Goal: Information Seeking & Learning: Compare options

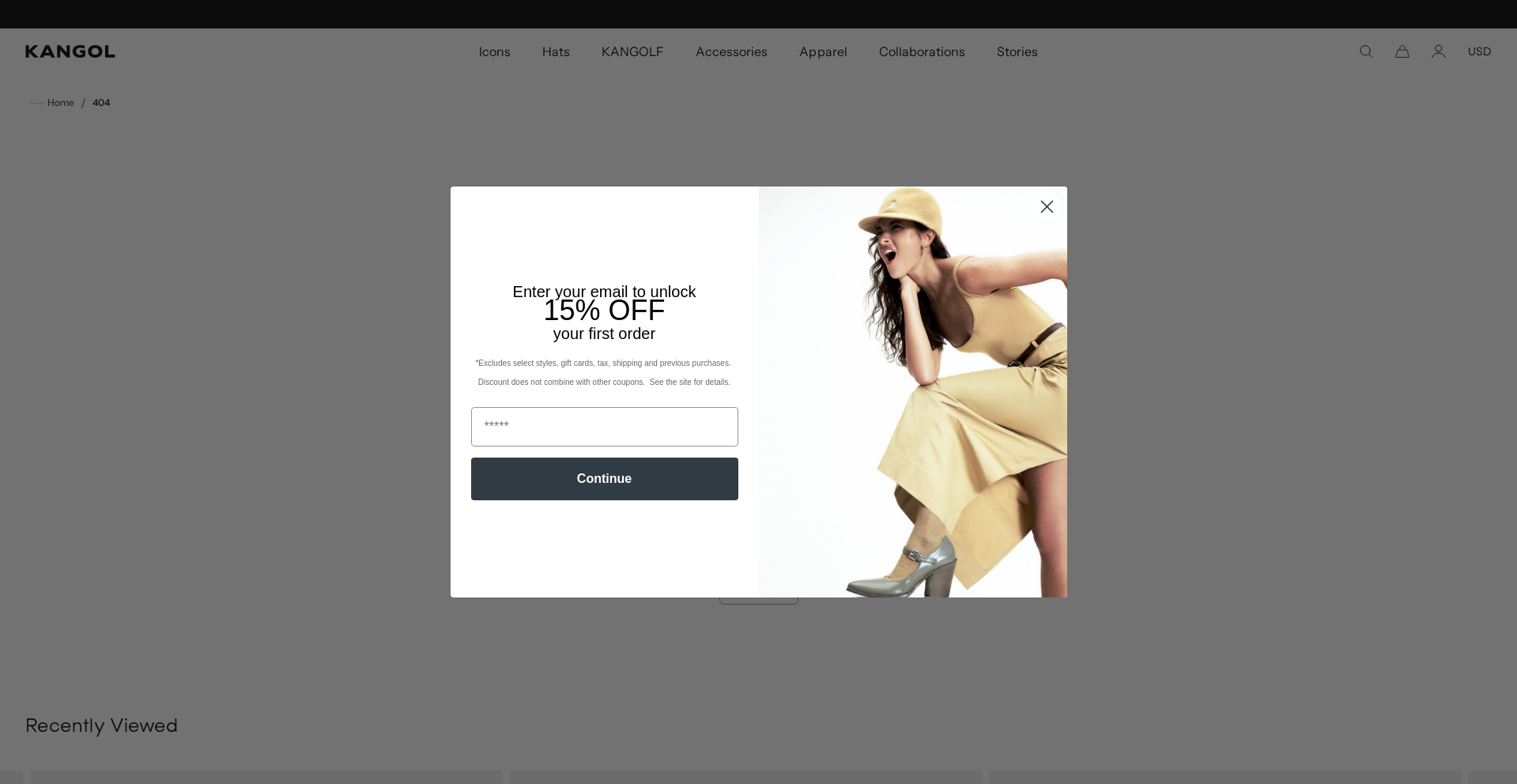
scroll to position [0, 326]
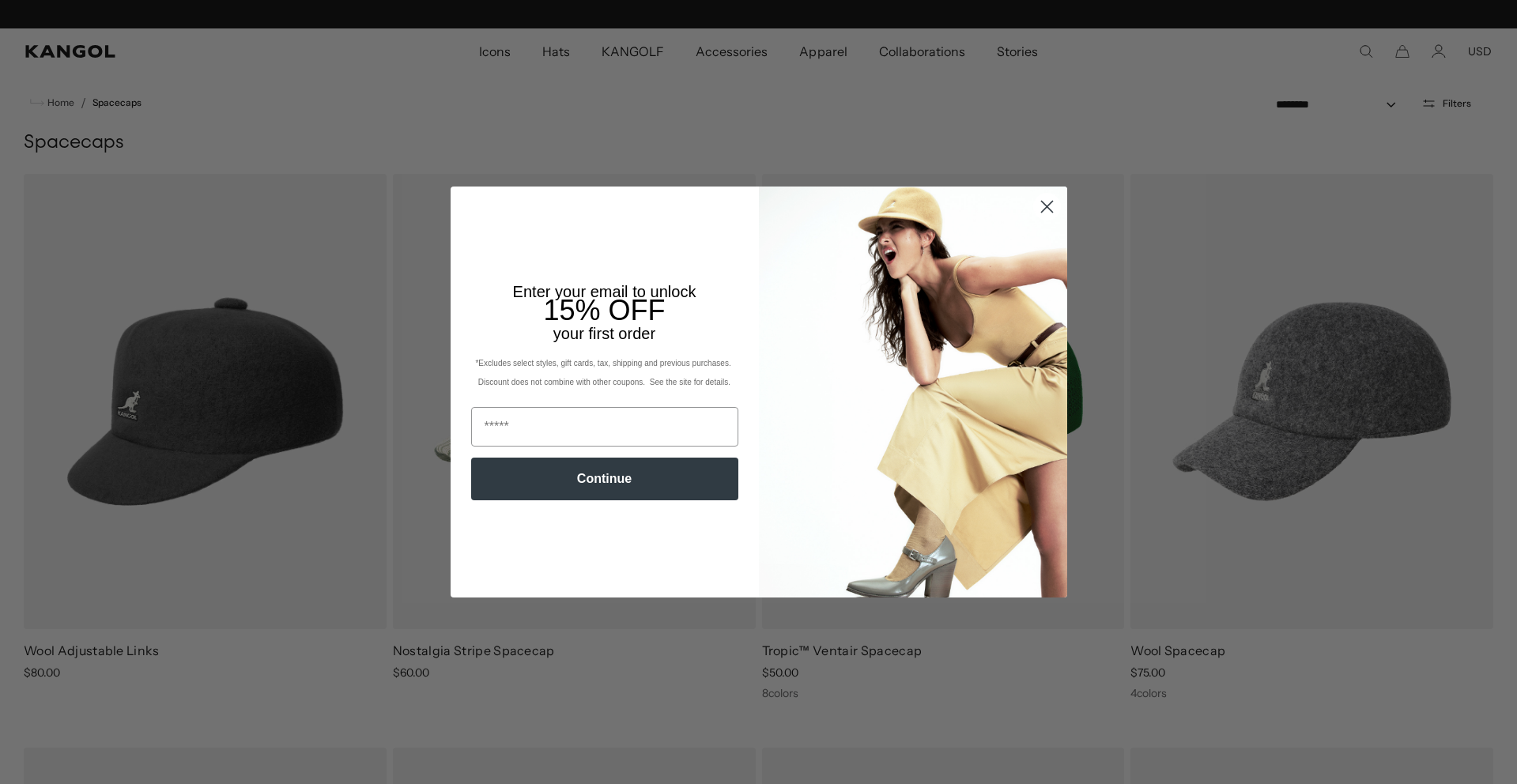
scroll to position [0, 326]
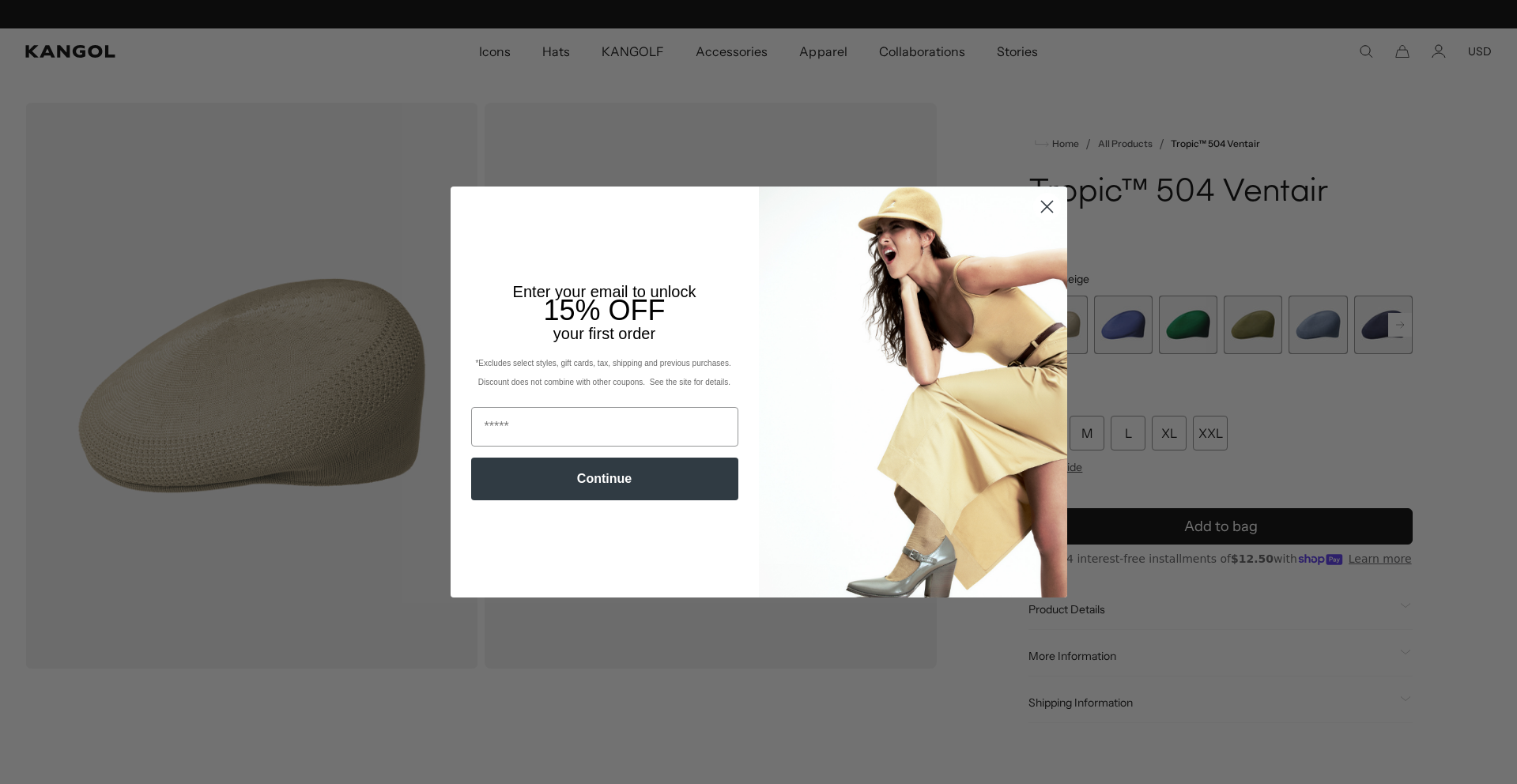
scroll to position [0, 326]
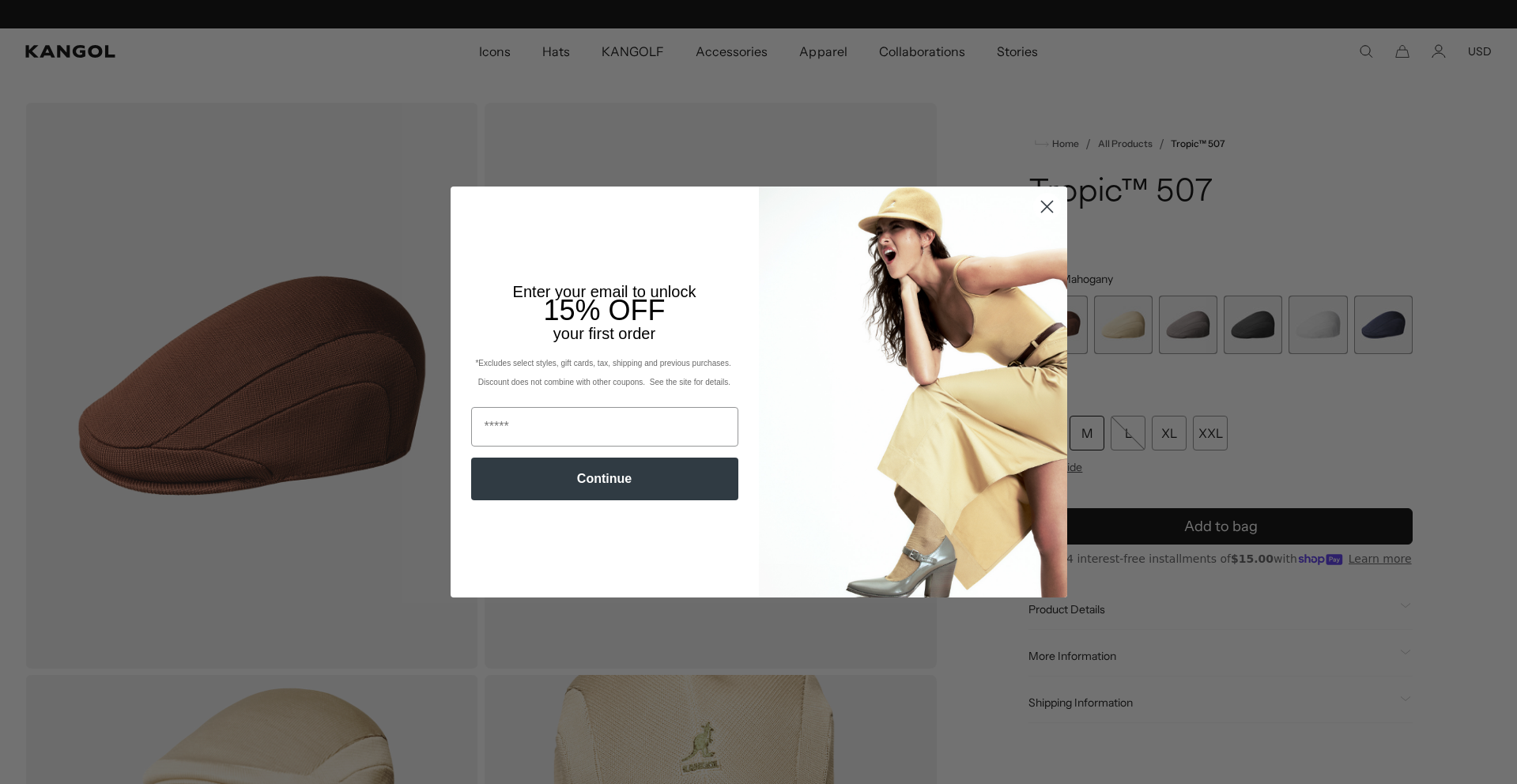
scroll to position [0, 326]
